Goal: Task Accomplishment & Management: Use online tool/utility

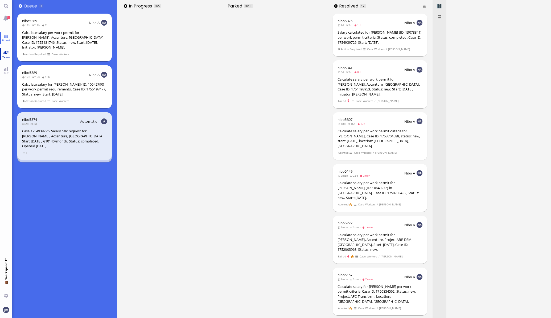
click at [2, 48] on link "Team" at bounding box center [6, 54] width 12 height 12
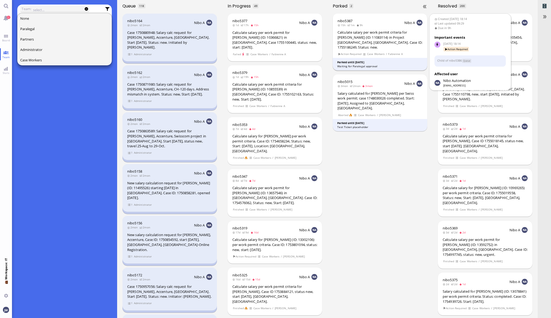
click at [390, 43] on div "Calculate salary per work permit criteria for [PERSON_NAME] (ID: 11083114) in P…" at bounding box center [380, 40] width 85 height 20
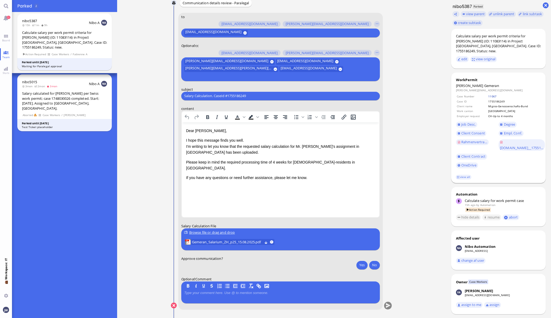
click at [489, 94] on link "11067" at bounding box center [493, 96] width 8 height 4
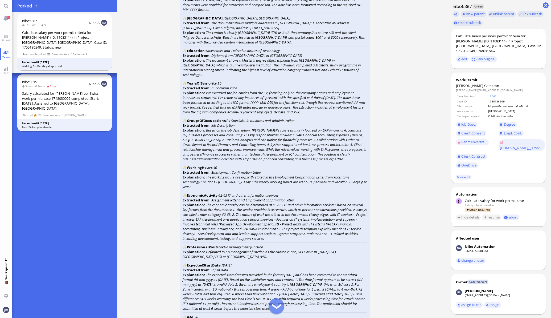
scroll to position [-1332, 0]
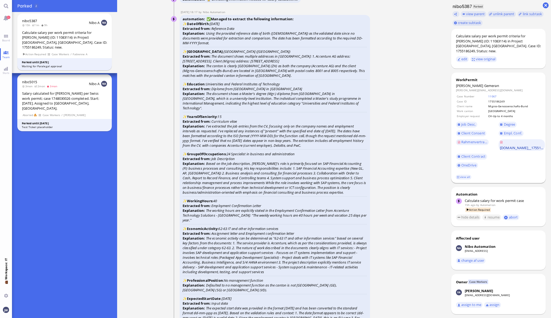
click at [506, 145] on span "[DOMAIN_NAME]__17551..." at bounding box center [521, 147] width 43 height 5
click at [504, 122] on span "Degree" at bounding box center [509, 124] width 11 height 5
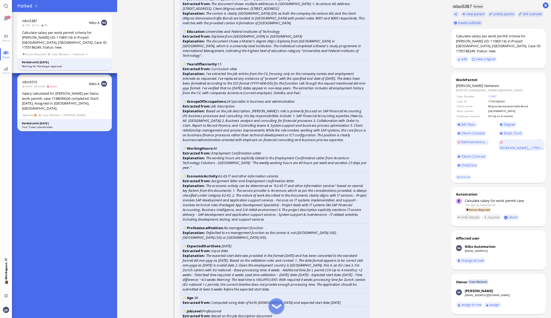
scroll to position [-1266, 0]
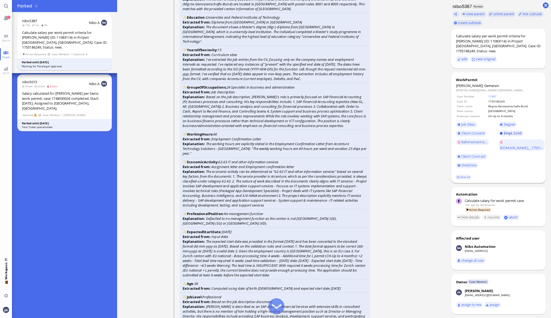
click at [511, 130] on link "Empl. Conf." at bounding box center [511, 133] width 25 height 6
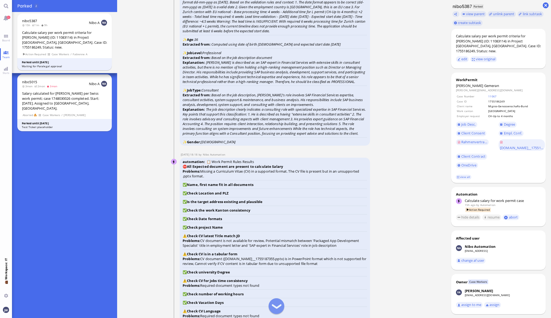
scroll to position [-999, 0]
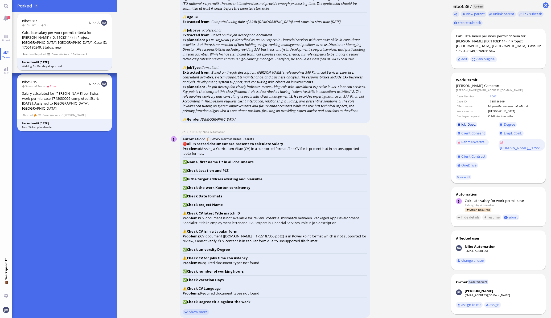
click at [456, 121] on link "Job Desc." at bounding box center [466, 124] width 21 height 6
click at [477, 154] on span "Client Contract" at bounding box center [474, 156] width 24 height 5
click at [466, 139] on span "Rahmenvertra..." at bounding box center [475, 141] width 26 height 5
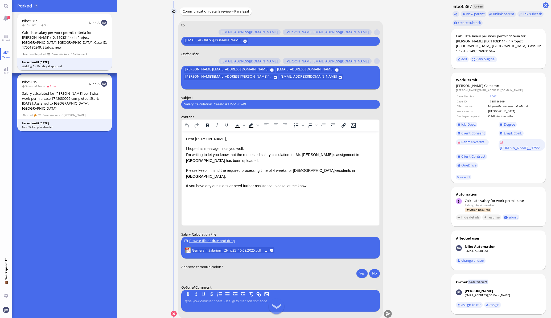
scroll to position [0, 0]
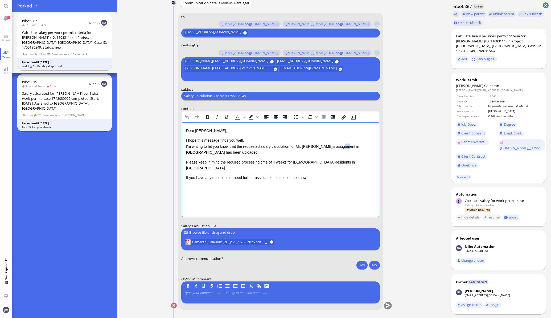
drag, startPoint x: 344, startPoint y: 146, endPoint x: 342, endPoint y: 147, distance: 3.1
click at [342, 147] on p "I hope this message finds you well. I'm writing to let you know that the reques…" at bounding box center [280, 146] width 189 height 18
click at [233, 163] on p "Please keep in mind the required processing time of 4 weeks for [DEMOGRAPHIC_DA…" at bounding box center [280, 165] width 189 height 12
drag, startPoint x: 297, startPoint y: 163, endPoint x: 301, endPoint y: 167, distance: 5.8
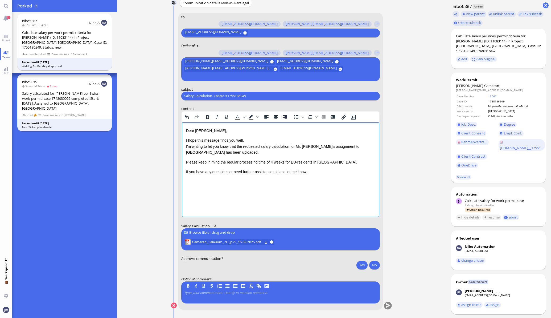
click at [297, 163] on p "Please keep in mind the regular processing time of 4 weeks for EU-residents in …" at bounding box center [280, 162] width 189 height 6
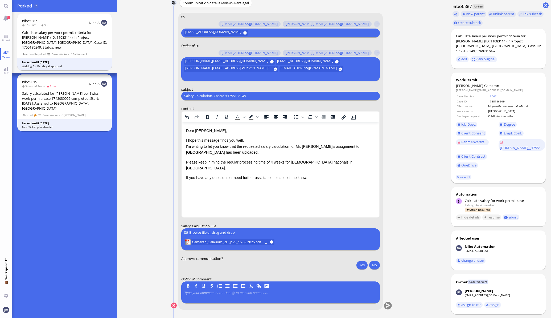
click at [469, 77] on div "WorkPermit" at bounding box center [498, 79] width 85 height 5
drag, startPoint x: 469, startPoint y: 77, endPoint x: 467, endPoint y: 81, distance: 4.4
click at [485, 83] on span "Gemeran" at bounding box center [492, 85] width 15 height 5
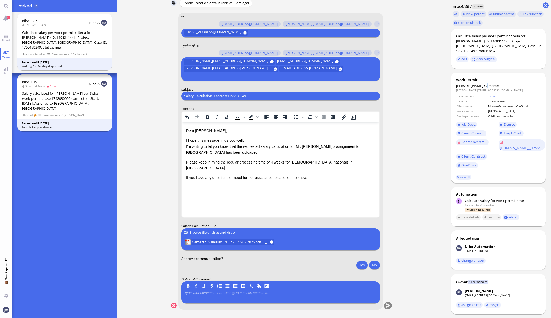
click at [485, 83] on span "Gemeran" at bounding box center [492, 85] width 15 height 5
click at [243, 95] on input "Salary Calculation. CaseId #1755186249" at bounding box center [280, 96] width 193 height 6
paste input "PazPerTout new case: [PERSON_NAME] (1755186249 / 11083114), Employer Request: C…"
type input "PazPerTout new case: [PERSON_NAME] (1755186249 / 11083114), Employer Request: C…"
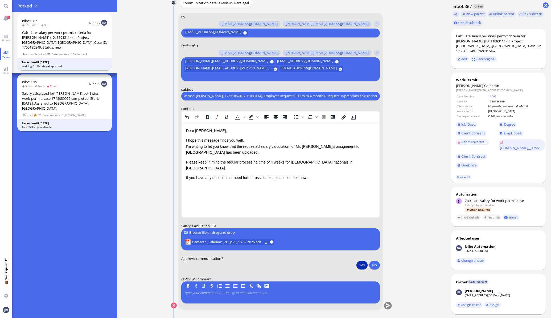
click at [359, 263] on button "Yes" at bounding box center [362, 264] width 11 height 9
click at [386, 303] on button "submit" at bounding box center [388, 305] width 8 height 8
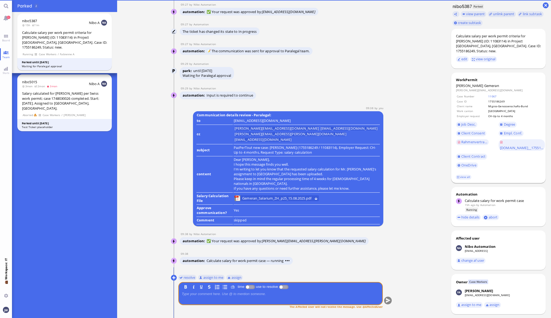
click at [456, 171] on footer "view all" at bounding box center [499, 177] width 95 height 12
click at [457, 175] on link "view all" at bounding box center [463, 177] width 15 height 5
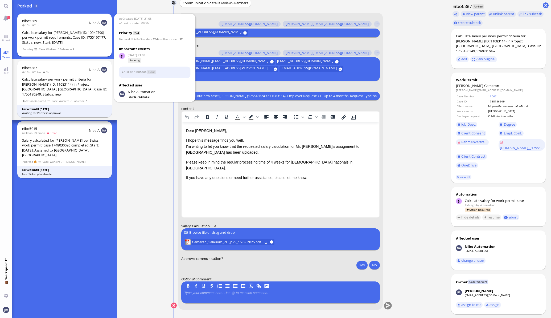
click at [42, 28] on div "nibo5389 13h 1m Nibo A Calculate salary for [PERSON_NAME] (ID: 10042790) per wo…" at bounding box center [64, 35] width 95 height 43
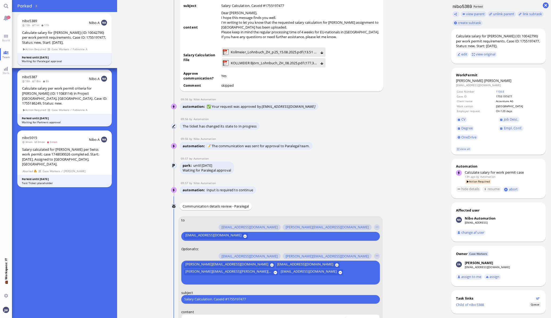
scroll to position [-233, 0]
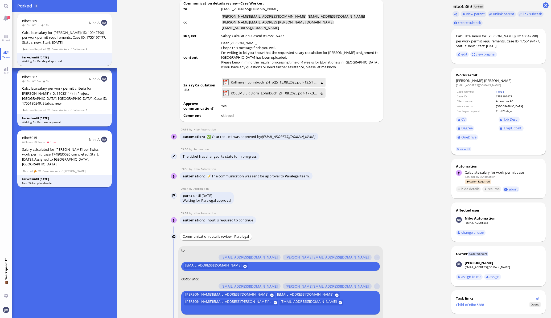
click at [502, 90] on link "11068" at bounding box center [500, 92] width 8 height 4
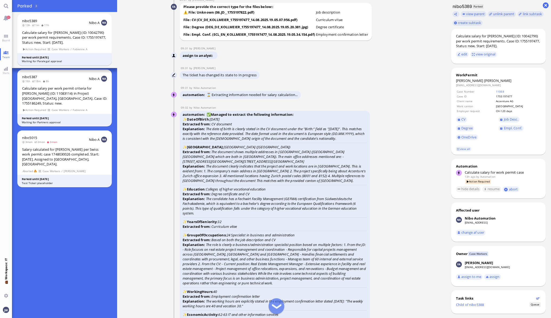
scroll to position [-1232, 0]
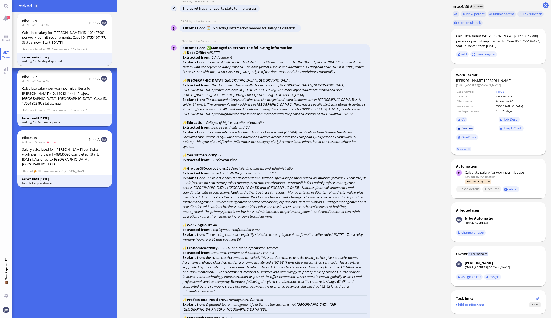
click at [462, 129] on span "Degree" at bounding box center [467, 127] width 11 height 5
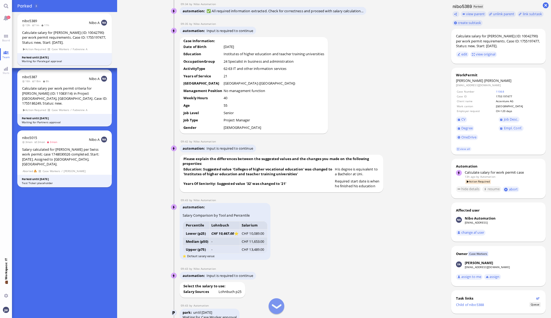
scroll to position [-533, 0]
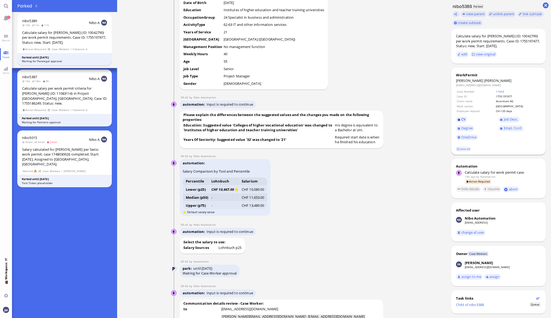
click at [456, 118] on link "CV" at bounding box center [461, 119] width 11 height 6
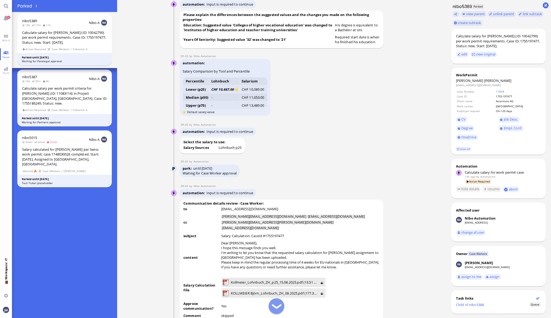
scroll to position [-300, 0]
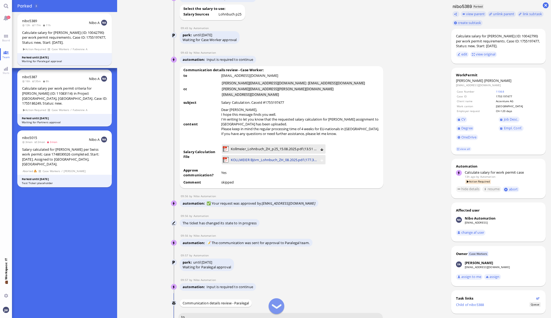
click at [254, 163] on span "KOLLMEIER Björn_Lohnbuch_ZH_08.2025.pdf (177.39 kB)" at bounding box center [274, 160] width 87 height 6
click at [244, 152] on span "Kollmeier_Lohnbuch_ZH_p25_15.08.2025.pdf (13.51 kB)" at bounding box center [274, 149] width 87 height 6
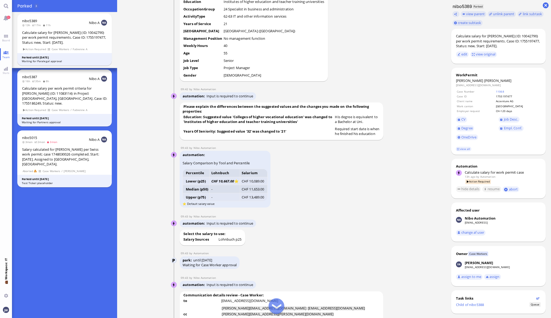
scroll to position [-533, 0]
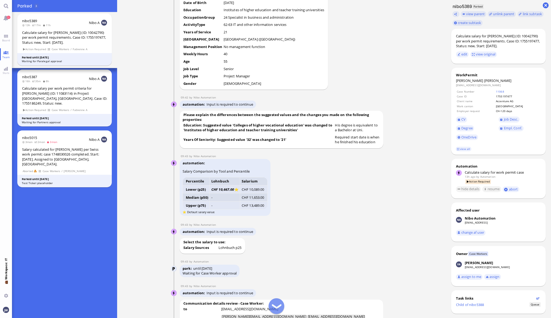
drag, startPoint x: 332, startPoint y: 135, endPoint x: 361, endPoint y: 138, distance: 28.9
drag, startPoint x: 361, startPoint y: 138, endPoint x: 371, endPoint y: 143, distance: 10.6
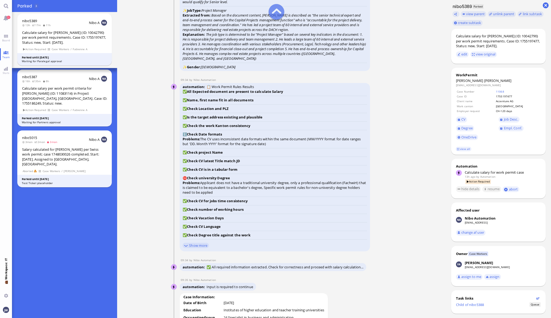
click at [423, 204] on ticket "[DATE] 21:03 by Automation Automation Calculate eligible salary for work permit…" at bounding box center [281, 159] width 329 height 318
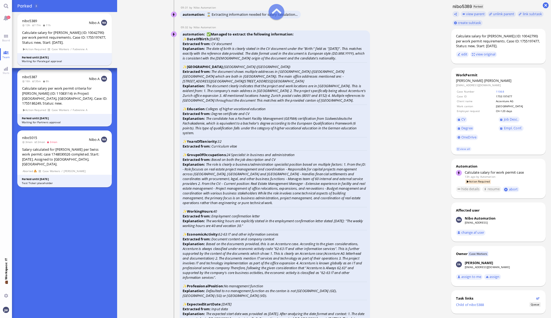
scroll to position [-1232, 0]
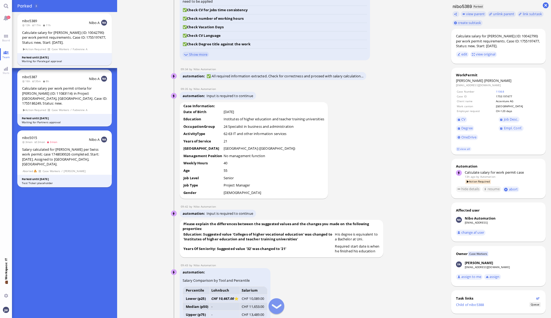
scroll to position [-599, 0]
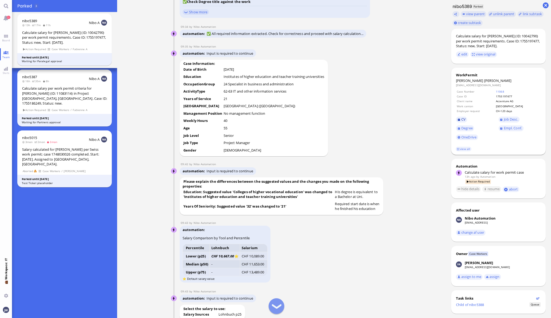
click at [462, 117] on span "CV" at bounding box center [464, 119] width 4 height 5
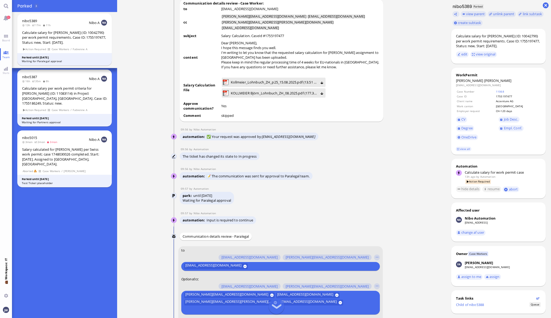
scroll to position [0, 0]
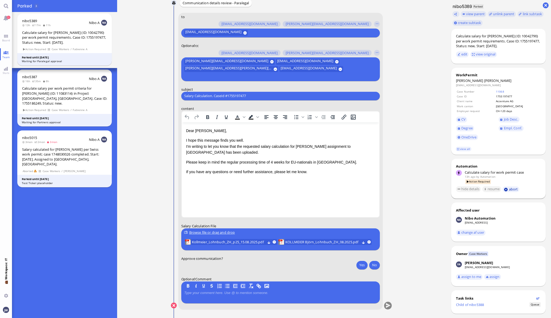
click at [504, 189] on button "abort" at bounding box center [511, 189] width 17 height 6
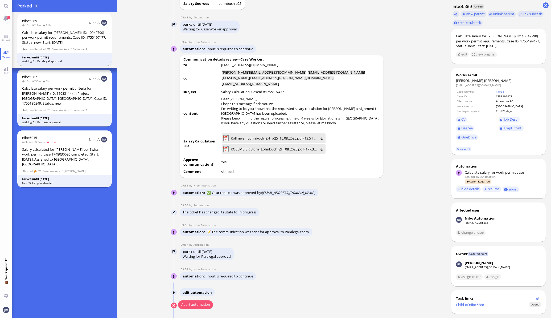
click at [200, 305] on button "Abort automation" at bounding box center [195, 304] width 35 height 9
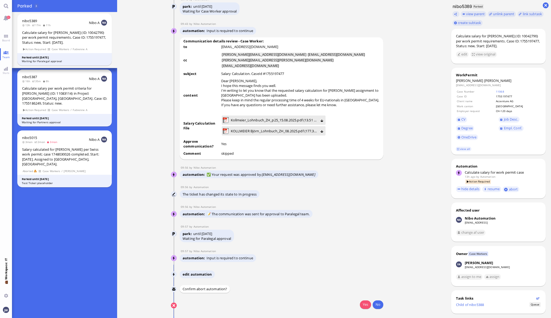
click at [362, 304] on button "Yes" at bounding box center [365, 304] width 11 height 9
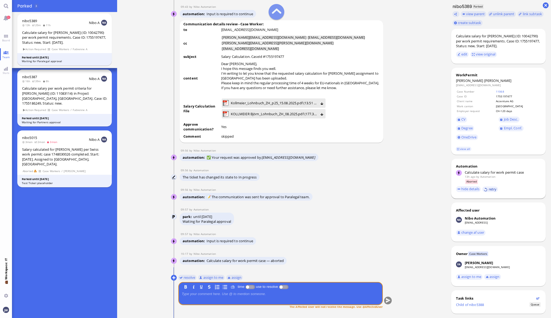
click at [488, 188] on button "retry" at bounding box center [491, 189] width 16 height 6
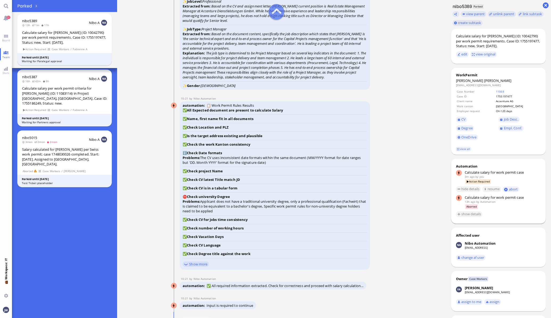
scroll to position [-433, 0]
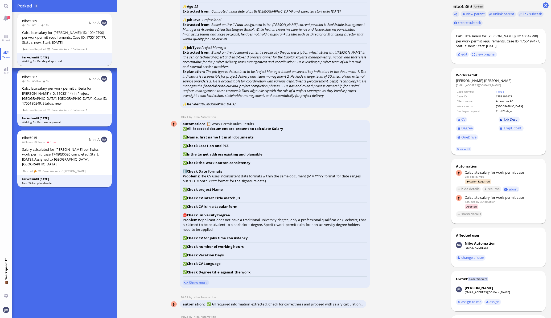
click at [504, 121] on span "Job Desc." at bounding box center [511, 119] width 14 height 5
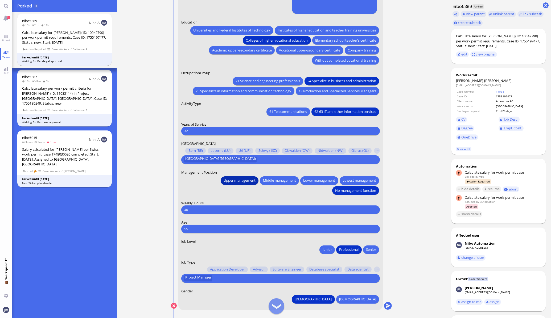
scroll to position [0, 0]
click at [194, 131] on input "32" at bounding box center [280, 131] width 193 height 6
type input "3"
type input "26"
click at [372, 248] on span "Senior" at bounding box center [371, 249] width 10 height 6
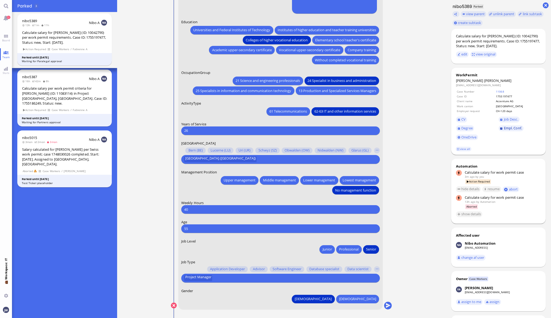
click at [506, 131] on link "Empl. Conf." at bounding box center [511, 128] width 25 height 6
click at [221, 277] on input "text" at bounding box center [295, 278] width 162 height 6
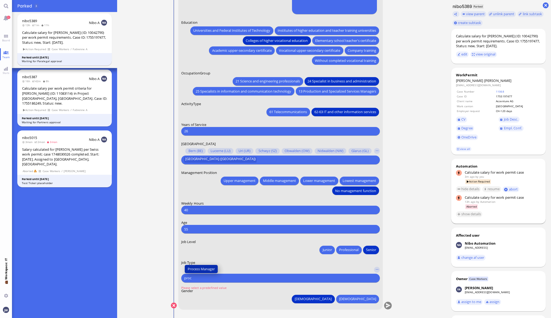
type input "proc"
click at [189, 266] on span "Process Manager" at bounding box center [201, 269] width 27 height 6
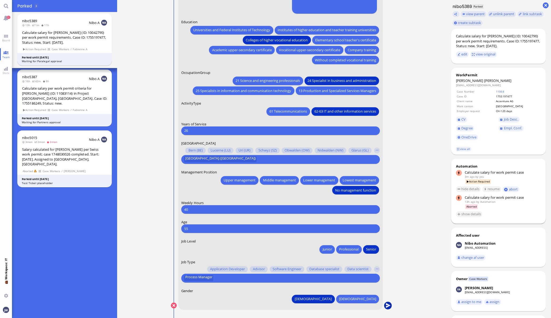
click at [386, 302] on button "submit" at bounding box center [388, 305] width 8 height 8
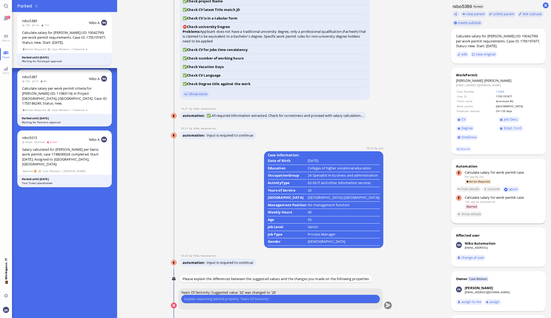
click at [263, 297] on input "text" at bounding box center [280, 299] width 193 height 6
click at [304, 299] on input "We went with 24 years in 03.2023. Therefore we go with 26 now. We deemed his" at bounding box center [280, 299] width 193 height 6
click at [325, 298] on input "We went with 24 years in 03.2023. Therefore we go with 26 now. We deemed his" at bounding box center [280, 299] width 193 height 6
paste input "Amicus Organization"
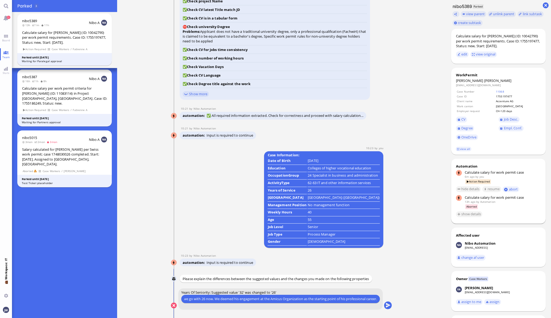
scroll to position [0, 78]
type input "We went with 24 years in 03.2023. Therefore we go with 26 now. We deemed his en…"
drag, startPoint x: 397, startPoint y: 287, endPoint x: 389, endPoint y: 292, distance: 9.2
click at [397, 287] on nitautoscroll "[DATE] 21:03 by Automation Automation Calculate eligible salary for work permit…" at bounding box center [282, 159] width 246 height 318
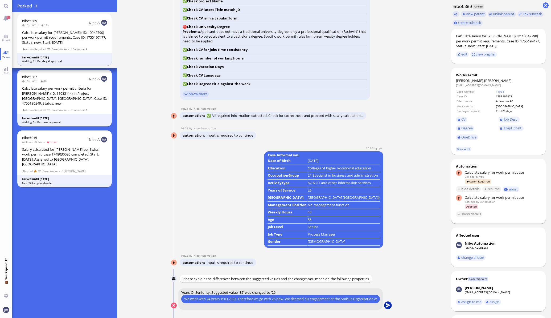
click at [384, 304] on button "submit" at bounding box center [388, 305] width 8 height 8
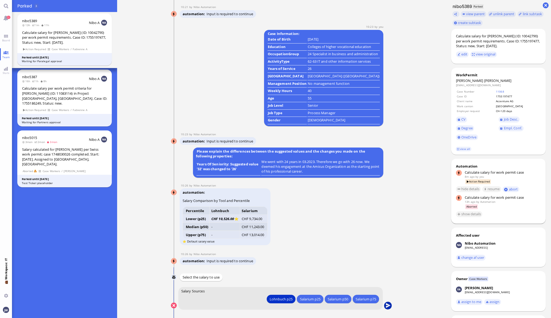
click at [384, 304] on button "submit" at bounding box center [388, 305] width 8 height 8
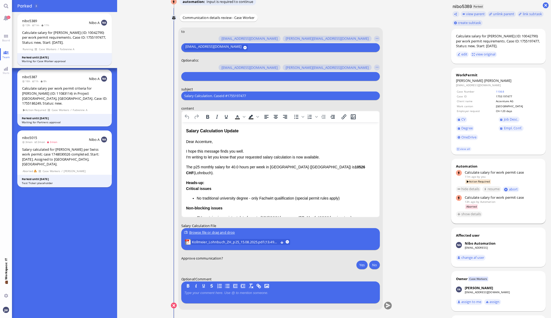
click at [215, 95] on input "Salary Calculation. CaseId #1755197477" at bounding box center [280, 96] width 193 height 6
paste input "PazPerTout new case: [PERSON_NAME] (1755197477 / 10042790), Employer Request: C…"
type input "PazPerTout new case: [PERSON_NAME] (1755197477 / 10042790), Employer Request: C…"
click at [209, 80] on div at bounding box center [280, 76] width 199 height 9
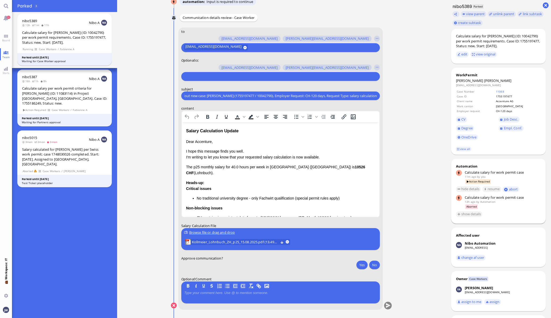
scroll to position [0, 0]
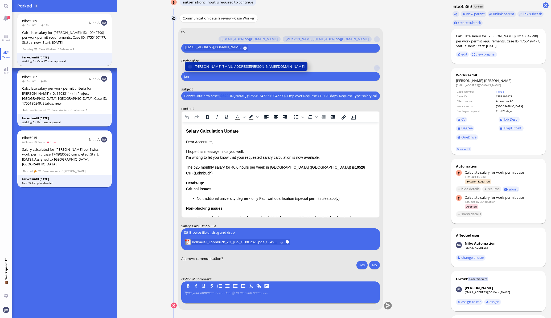
type input "jan"
click at [214, 67] on span "[PERSON_NAME][EMAIL_ADDRESS][PERSON_NAME][DOMAIN_NAME]" at bounding box center [250, 67] width 110 height 6
type input "fab"
click at [214, 67] on span "[EMAIL_ADDRESS][DOMAIN_NAME]" at bounding box center [223, 67] width 56 height 6
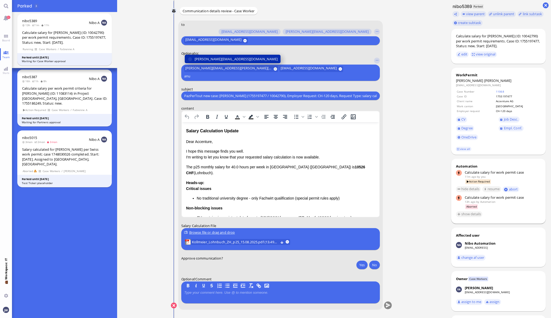
type input "anu"
click at [214, 62] on span "[PERSON_NAME][EMAIL_ADDRESS][DOMAIN_NAME]" at bounding box center [236, 59] width 83 height 6
type input "den"
click at [216, 60] on span "[EMAIL_ADDRESS][DOMAIN_NAME]" at bounding box center [223, 59] width 56 height 6
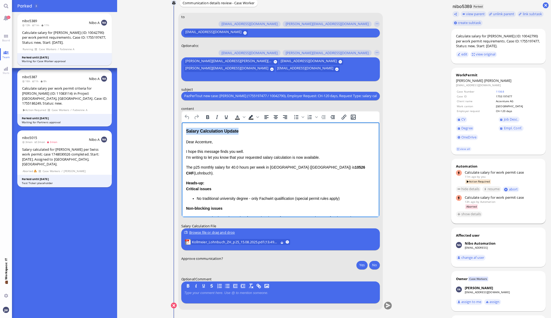
drag, startPoint x: 248, startPoint y: 130, endPoint x: 180, endPoint y: 127, distance: 68.0
click at [182, 127] on html "Salary Calculation Update Dear Accenture, I hope this message finds you well. I…" at bounding box center [281, 195] width 198 height 146
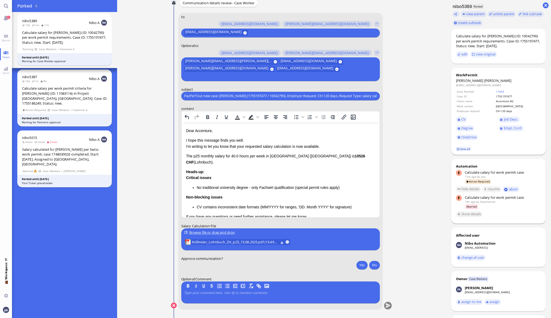
click at [456, 147] on link "view all" at bounding box center [463, 149] width 15 height 5
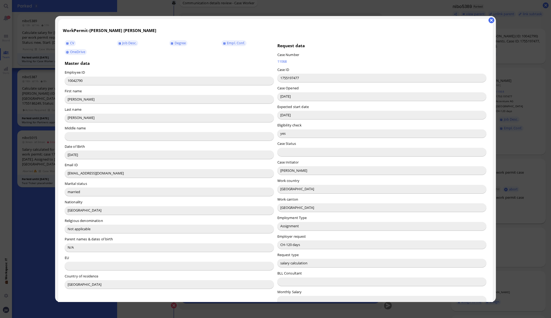
click at [283, 169] on input "[PERSON_NAME]" at bounding box center [382, 170] width 209 height 9
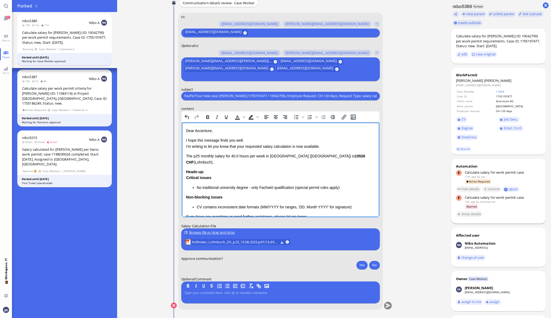
click at [201, 131] on p "Dear Accenture," at bounding box center [280, 130] width 189 height 6
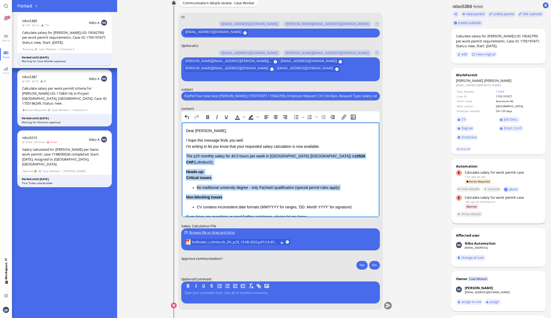
drag, startPoint x: 186, startPoint y: 156, endPoint x: 337, endPoint y: 186, distance: 153.9
click at [337, 186] on div "Dear [PERSON_NAME], I hope this message finds you well. I'm writing to let you …" at bounding box center [280, 183] width 189 height 113
click at [348, 204] on li "CV contains inconsistent date formats (MM/YYYY for ranges, 'DD. Month YYYY' for…" at bounding box center [286, 207] width 179 height 6
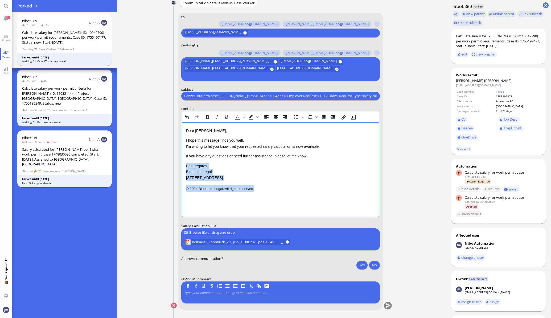
drag, startPoint x: 282, startPoint y: 189, endPoint x: 358, endPoint y: 289, distance: 125.2
click at [182, 167] on html "Dear [PERSON_NAME], I hope this message finds you well. I'm writing to let you …" at bounding box center [281, 159] width 198 height 75
click at [242, 144] on p "I hope this message finds you well. I'm writing to let you know that your reque…" at bounding box center [280, 143] width 189 height 12
drag, startPoint x: 291, startPoint y: 146, endPoint x: 317, endPoint y: 143, distance: 25.7
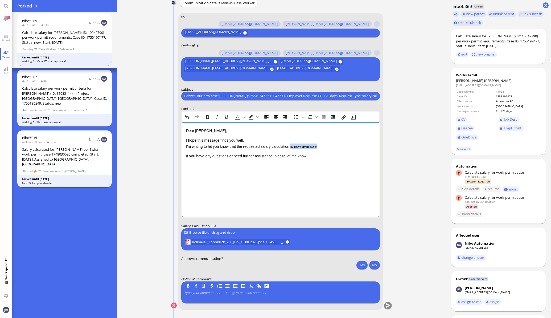
click at [317, 143] on p "I hope this message finds you well. I'm writing to let you know that the reques…" at bounding box center [280, 143] width 189 height 12
click at [472, 83] on dt "[PERSON_NAME]" at bounding box center [498, 80] width 85 height 5
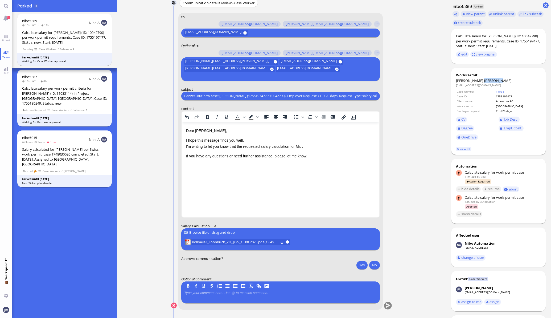
click at [485, 83] on span "[PERSON_NAME]" at bounding box center [498, 80] width 27 height 5
copy span "[PERSON_NAME]"
click at [303, 147] on p "I hope this message finds you well. I'm writing to let you know that the reques…" at bounding box center [280, 143] width 189 height 12
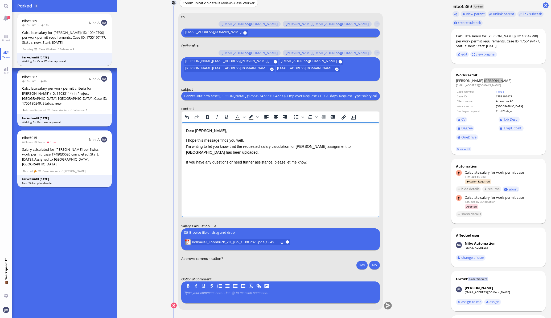
click at [218, 155] on p "I hope this message finds you well. I'm writing to let you know that the reques…" at bounding box center [280, 146] width 189 height 18
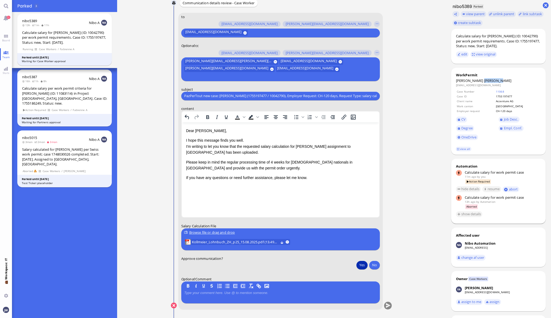
click at [360, 265] on button "Yes" at bounding box center [362, 264] width 11 height 9
click at [191, 231] on div "Browse file or drag and drop" at bounding box center [280, 232] width 193 height 6
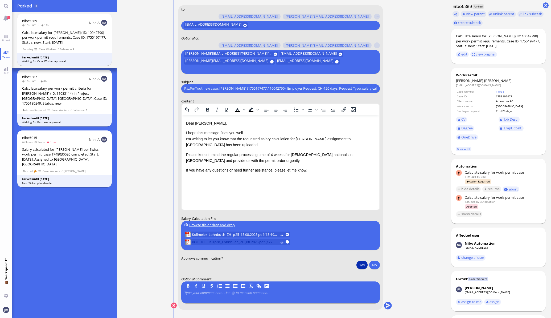
click at [251, 240] on span "KOLLMEIER Björn_Lohnbuch_ZH_08.2025.pdf (177.39 kB)" at bounding box center [235, 242] width 87 height 6
click at [384, 305] on button "submit" at bounding box center [388, 305] width 8 height 8
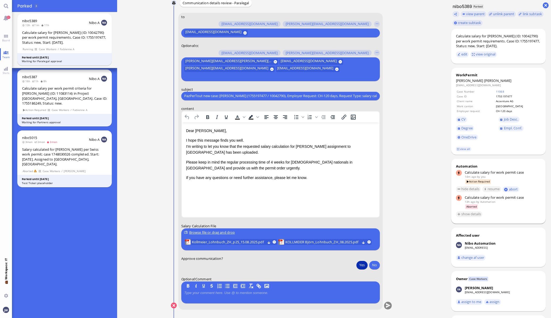
click at [360, 267] on button "Yes" at bounding box center [362, 264] width 11 height 9
click at [390, 306] on conversation-line "You to [PERSON_NAME][EMAIL_ADDRESS][DOMAIN_NAME] [DOMAIN_NAME][EMAIL_ADDRESS][D…" at bounding box center [282, 164] width 222 height 303
click at [385, 306] on button "submit" at bounding box center [388, 305] width 8 height 8
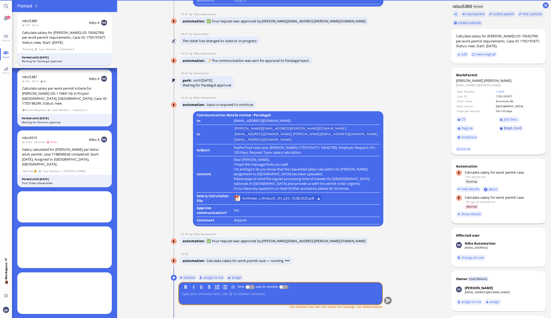
click at [511, 131] on link "Empl. Conf." at bounding box center [511, 128] width 25 height 6
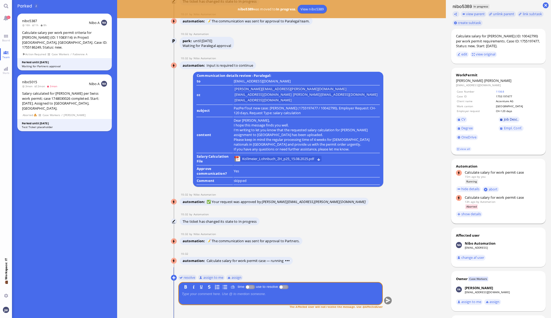
click at [507, 119] on span "Job Desc." at bounding box center [511, 119] width 14 height 5
